Goal: Task Accomplishment & Management: Complete application form

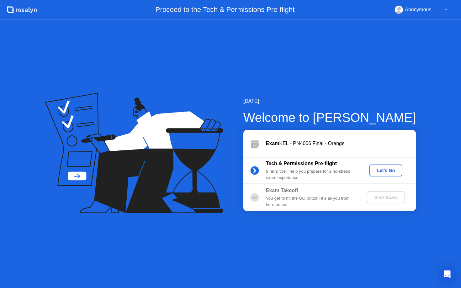
click at [388, 173] on div "Let's Go" at bounding box center [386, 170] width 28 height 5
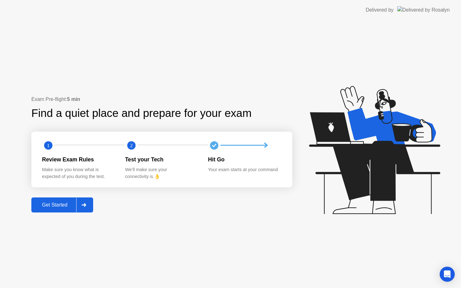
click at [47, 205] on div "Get Started" at bounding box center [54, 205] width 43 height 6
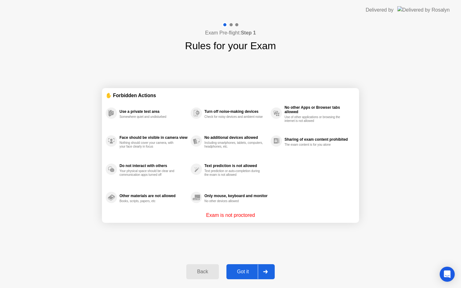
click at [235, 274] on div "Got it" at bounding box center [242, 272] width 29 height 6
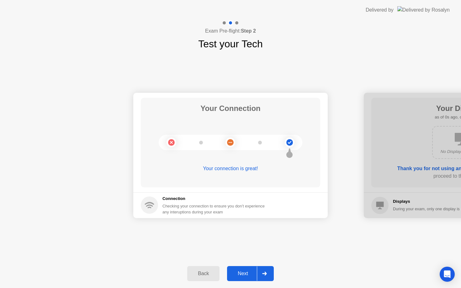
click at [246, 272] on div "Next" at bounding box center [243, 274] width 28 height 6
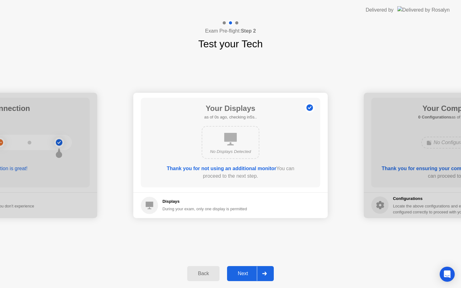
click at [246, 272] on div "Next" at bounding box center [243, 274] width 28 height 6
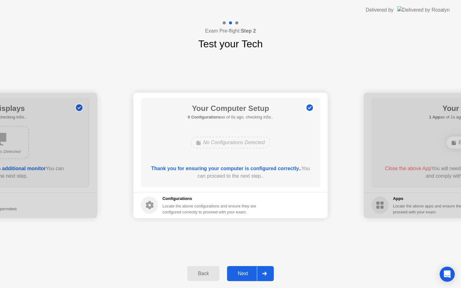
click at [246, 272] on div "Next" at bounding box center [243, 274] width 28 height 6
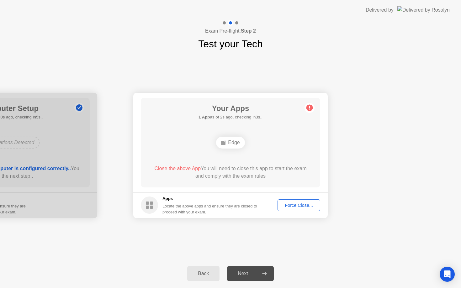
click at [292, 214] on footer "Apps Locate the above apps and ensure they are closed to proceed with your exam…" at bounding box center [230, 205] width 194 height 26
click at [292, 207] on div "Force Close..." at bounding box center [298, 205] width 38 height 5
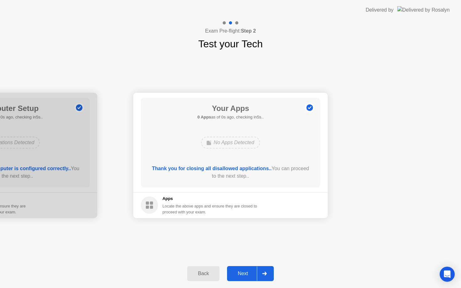
click at [247, 274] on div "Next" at bounding box center [243, 274] width 28 height 6
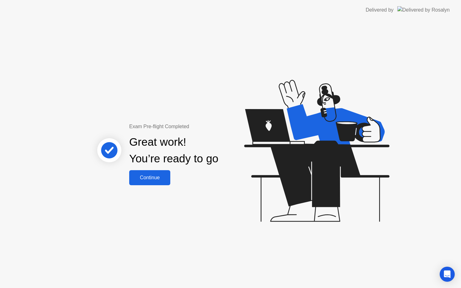
click at [149, 175] on div "Continue" at bounding box center [149, 178] width 37 height 6
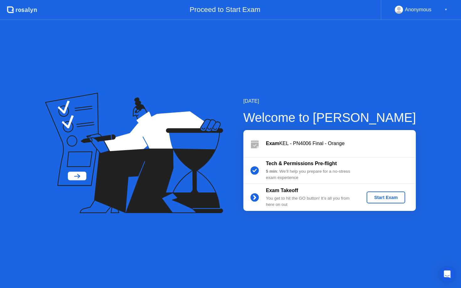
click at [392, 195] on div "Start Exam" at bounding box center [386, 197] width 34 height 5
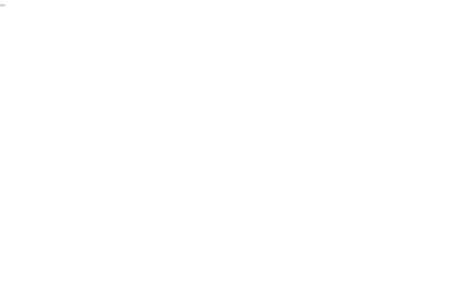
click div "End Proctoring Session"
